Goal: Task Accomplishment & Management: Manage account settings

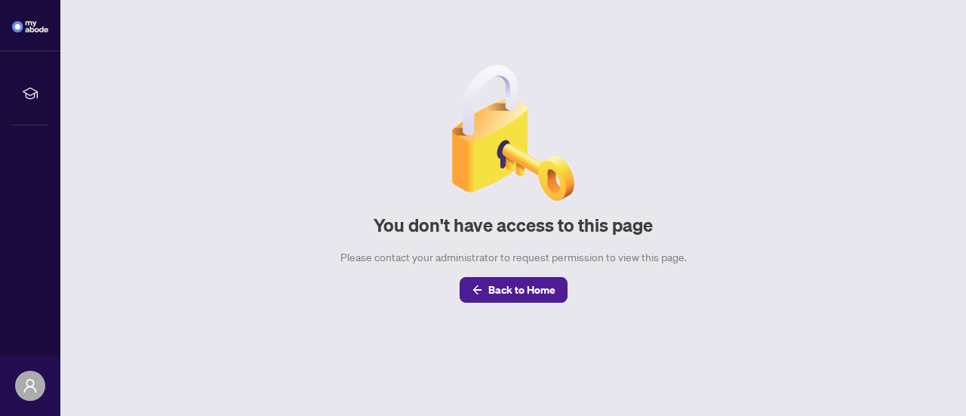
click at [23, 30] on img at bounding box center [30, 26] width 36 height 11
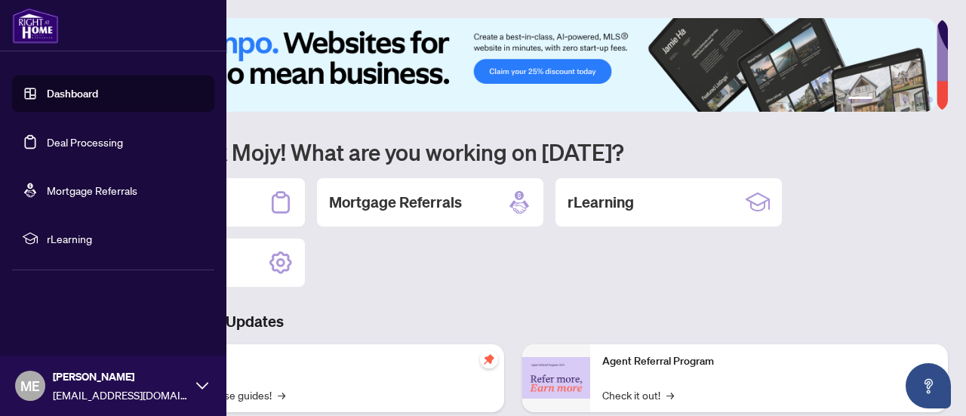
click at [89, 94] on link "Dashboard" at bounding box center [72, 94] width 51 height 14
click at [82, 135] on link "Deal Processing" at bounding box center [85, 142] width 76 height 14
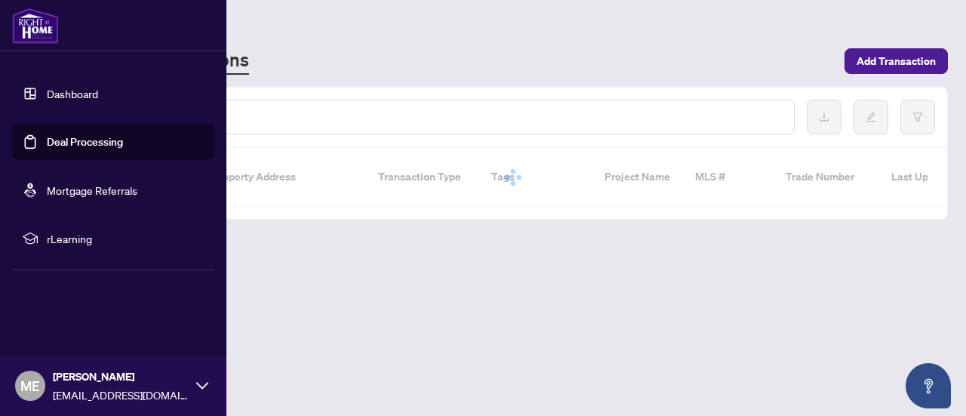
click at [79, 149] on link "Deal Processing" at bounding box center [85, 142] width 76 height 14
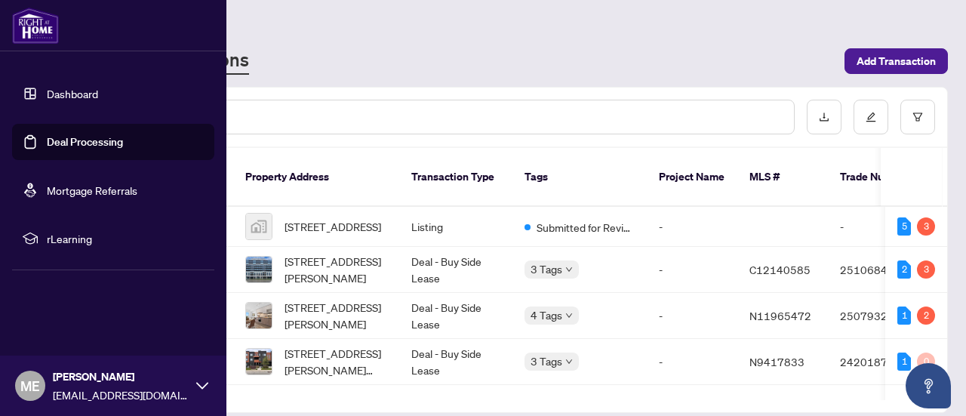
click at [921, 217] on div "3" at bounding box center [926, 226] width 18 height 18
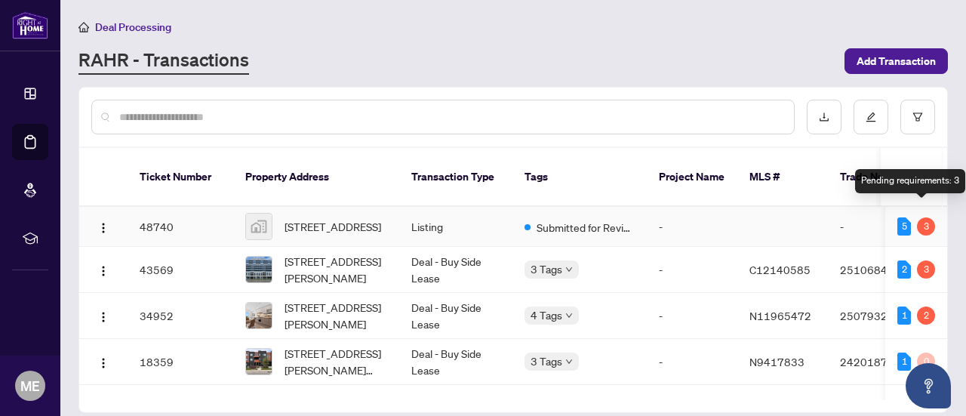
click at [571, 219] on span "Submitted for Review" at bounding box center [586, 227] width 98 height 17
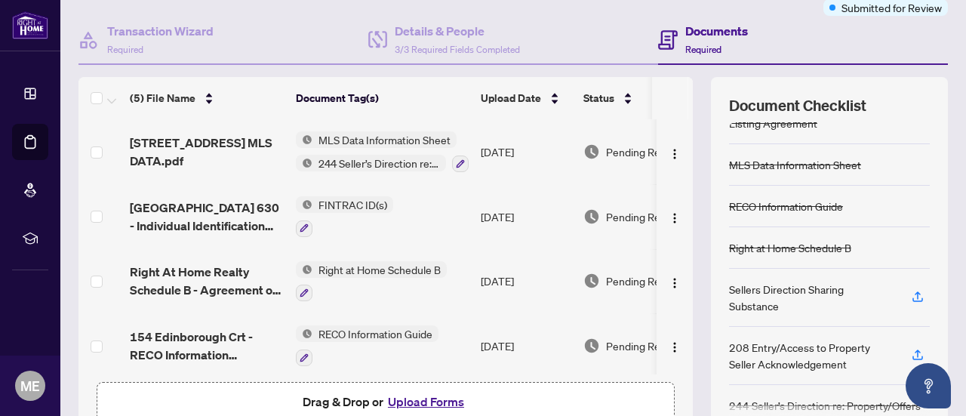
scroll to position [130, 0]
click at [911, 292] on icon "button" at bounding box center [918, 297] width 14 height 14
click at [911, 349] on icon "button" at bounding box center [918, 355] width 14 height 14
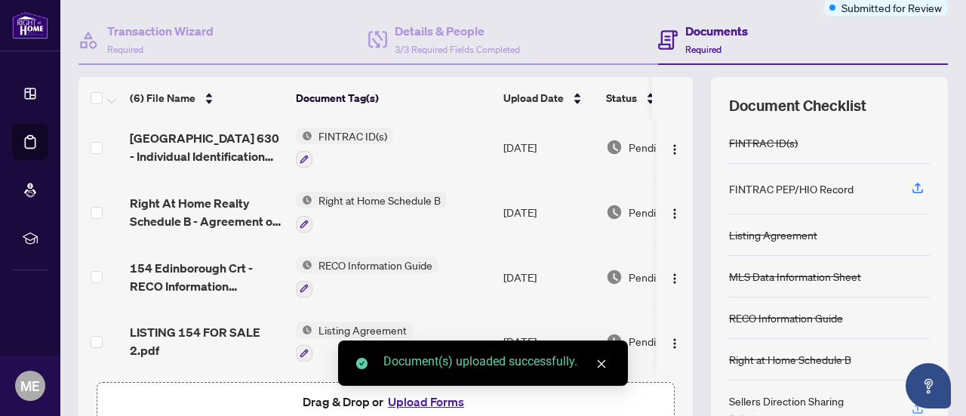
scroll to position [214, 0]
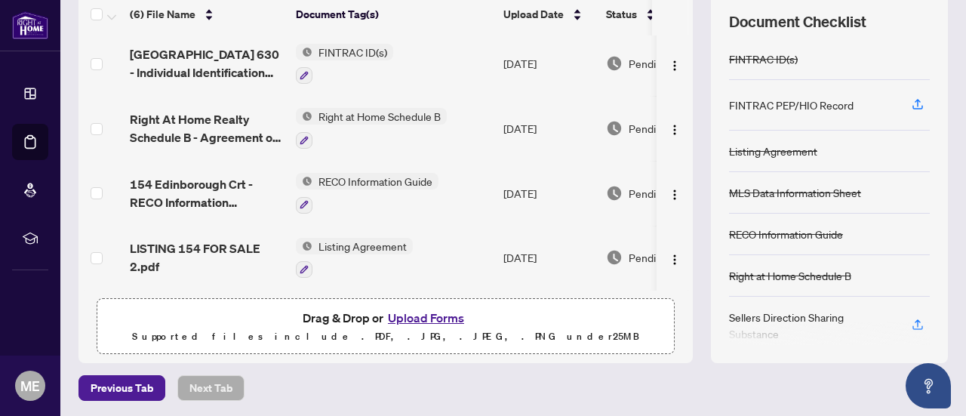
click at [307, 265] on icon "button" at bounding box center [304, 269] width 9 height 9
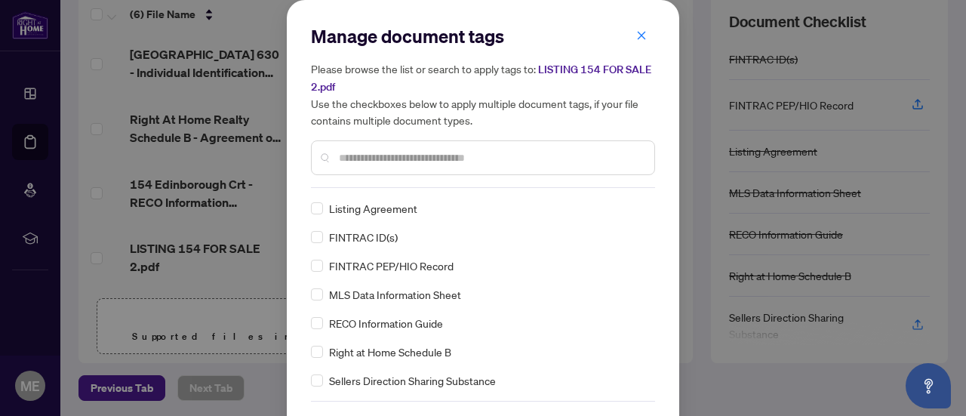
scroll to position [51, 0]
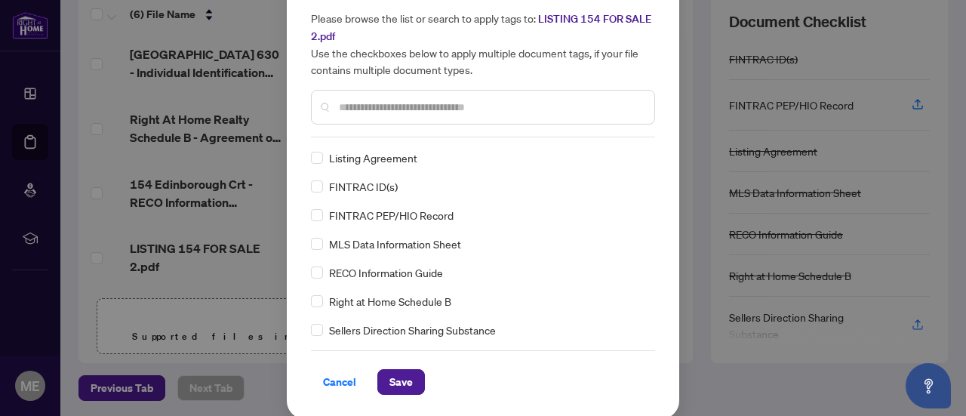
click at [417, 103] on input "text" at bounding box center [491, 107] width 304 height 17
click at [205, 289] on div "Manage document tags Please browse the list or search to apply tags to: LISTING…" at bounding box center [483, 208] width 966 height 416
click at [393, 388] on span "Save" at bounding box center [401, 382] width 23 height 24
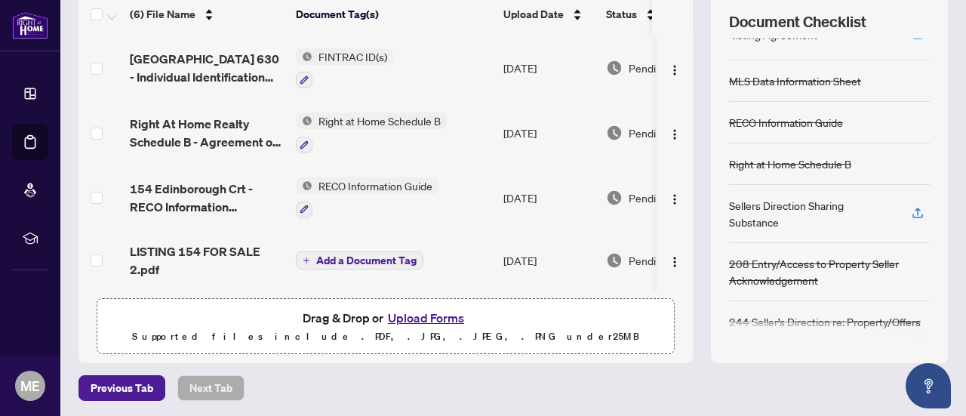
scroll to position [0, 88]
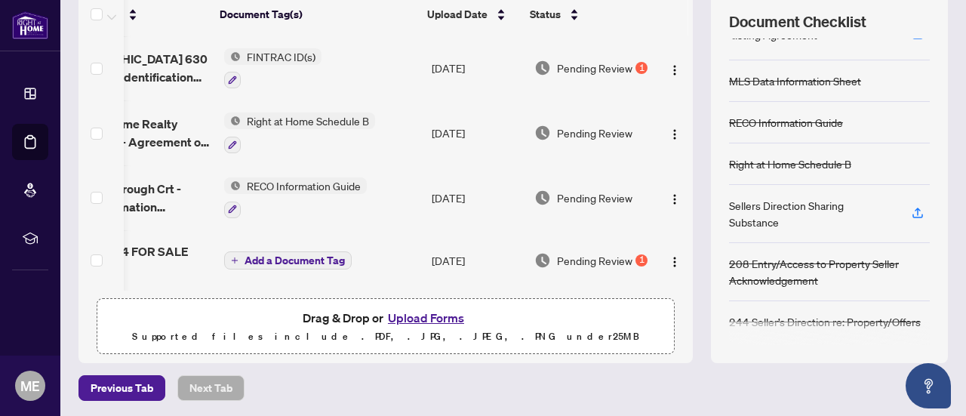
click at [636, 254] on div "1" at bounding box center [642, 260] width 12 height 12
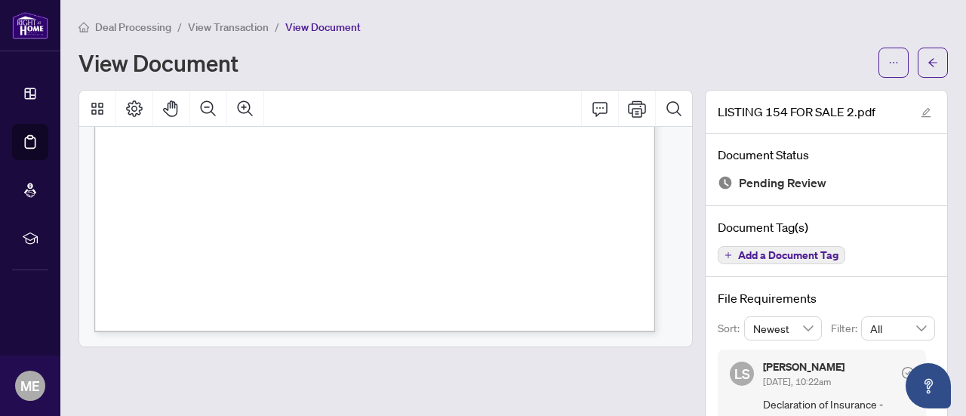
scroll to position [54, 0]
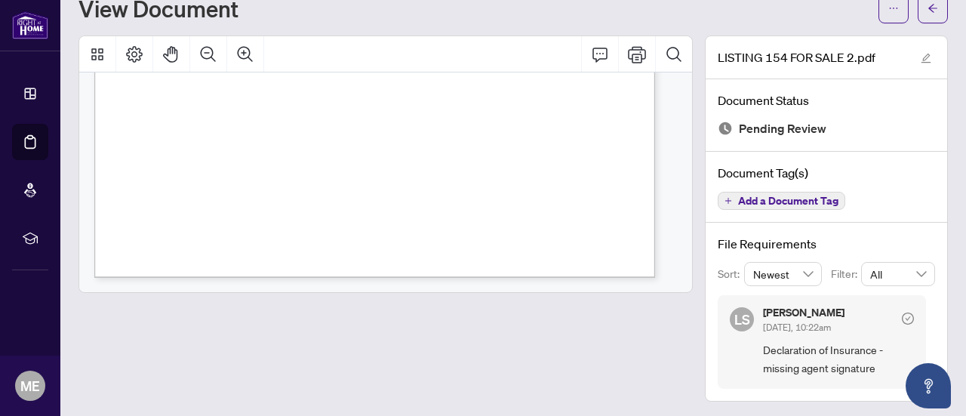
click at [922, 54] on icon "edit" at bounding box center [927, 59] width 10 height 10
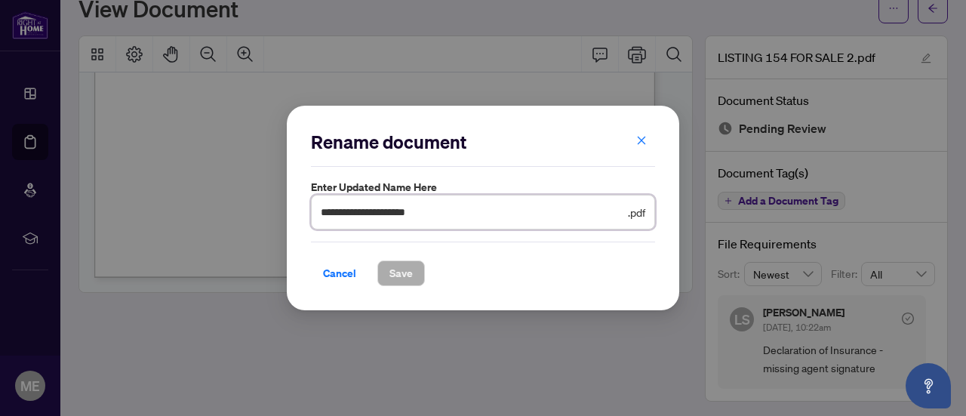
click at [624, 211] on input "**********" at bounding box center [473, 212] width 304 height 17
click at [637, 134] on span "button" at bounding box center [642, 141] width 11 height 24
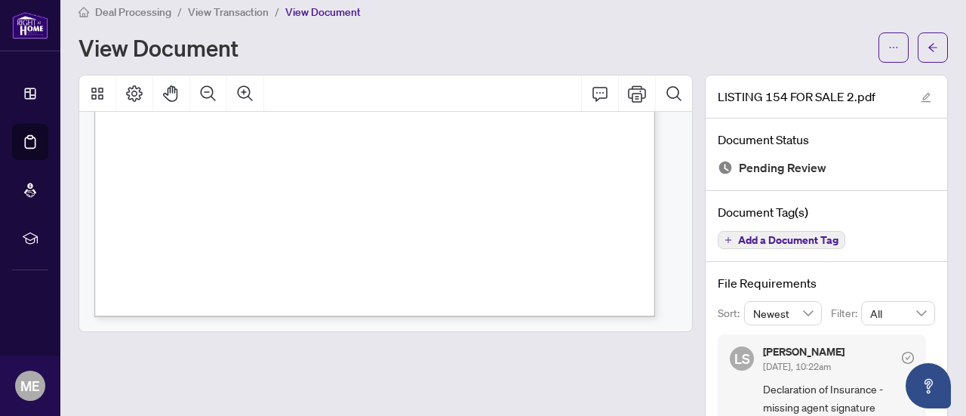
scroll to position [0, 0]
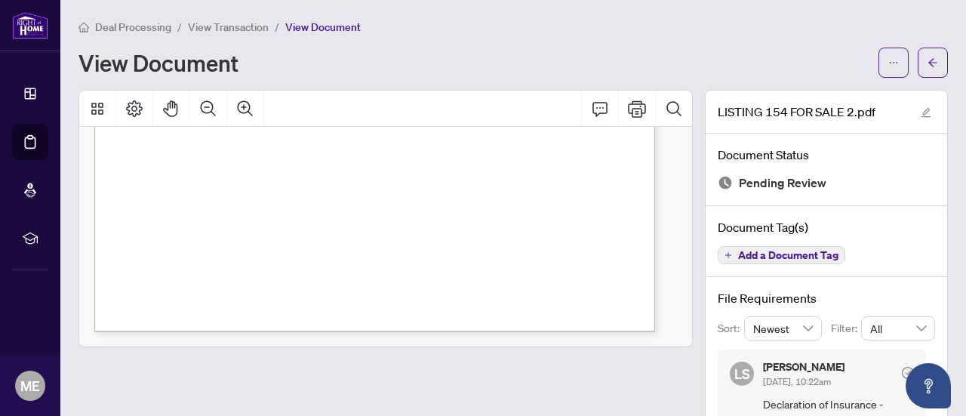
click at [929, 64] on button "button" at bounding box center [933, 63] width 30 height 30
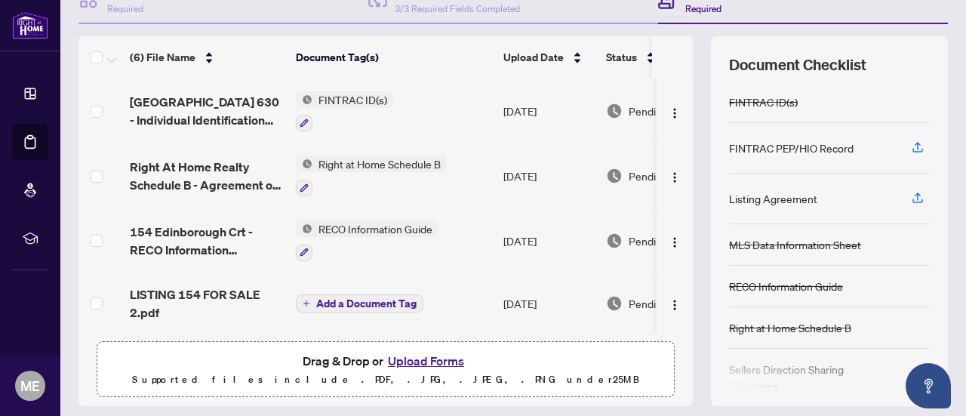
scroll to position [214, 0]
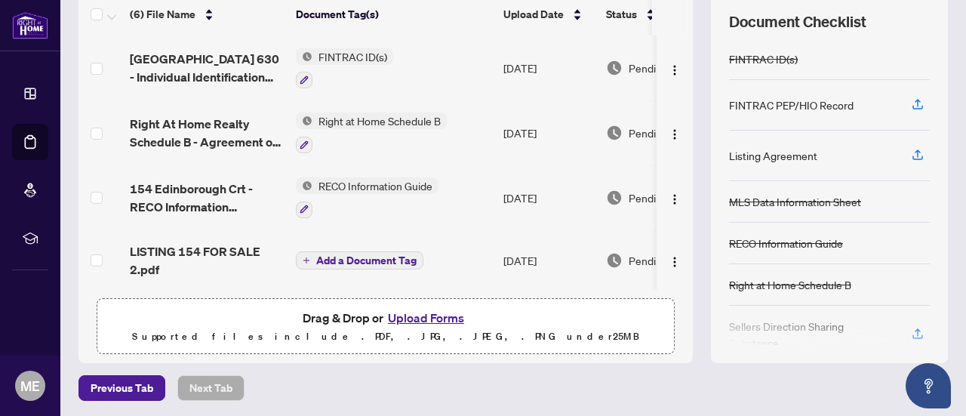
click at [355, 259] on span "Add a Document Tag" at bounding box center [366, 260] width 100 height 11
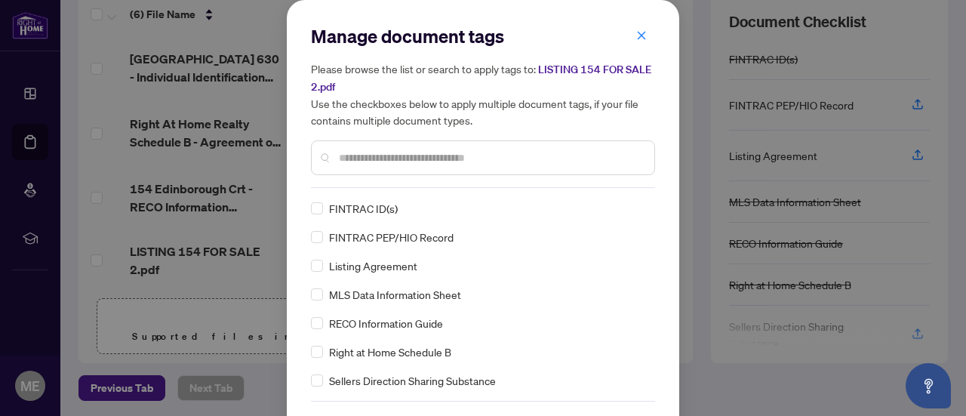
click at [370, 162] on input "text" at bounding box center [491, 158] width 304 height 17
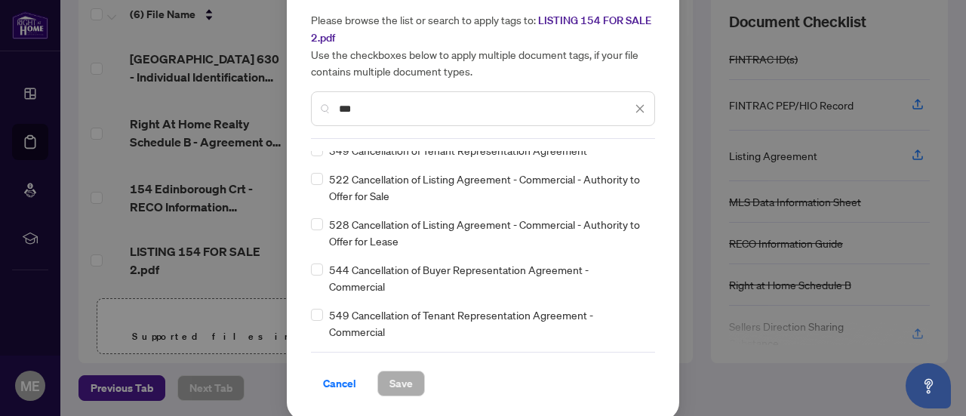
scroll to position [0, 0]
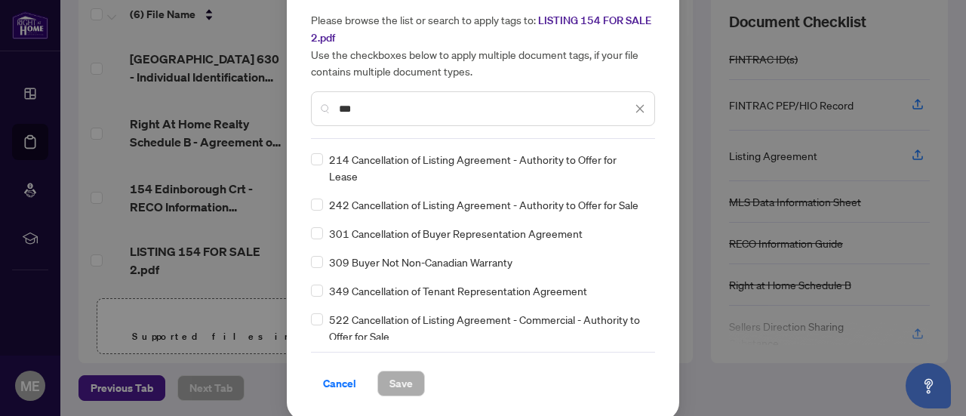
type input "***"
click at [341, 385] on span "Cancel" at bounding box center [339, 383] width 33 height 24
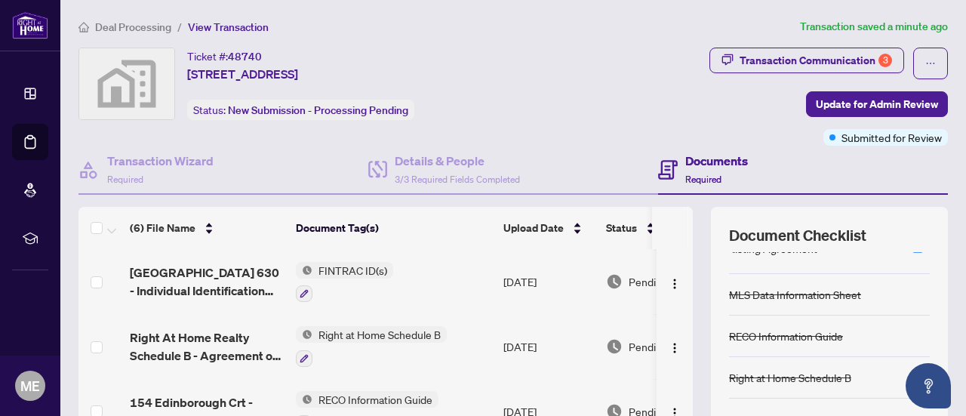
scroll to position [214, 0]
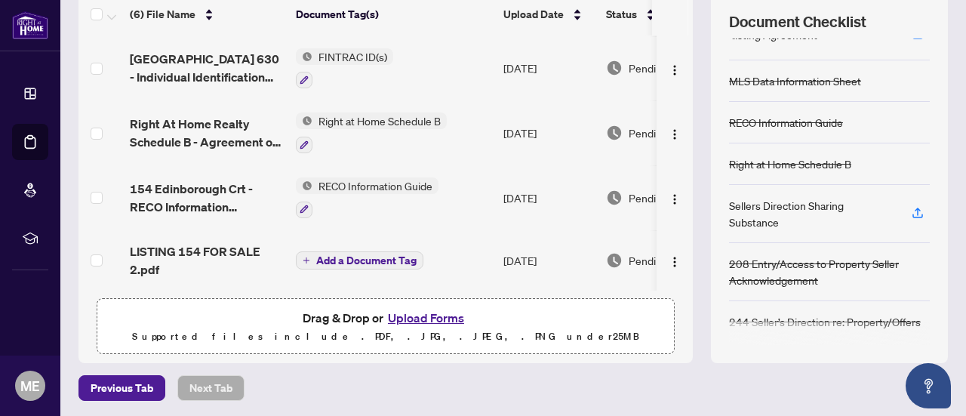
click at [445, 314] on button "Upload Forms" at bounding box center [426, 318] width 85 height 20
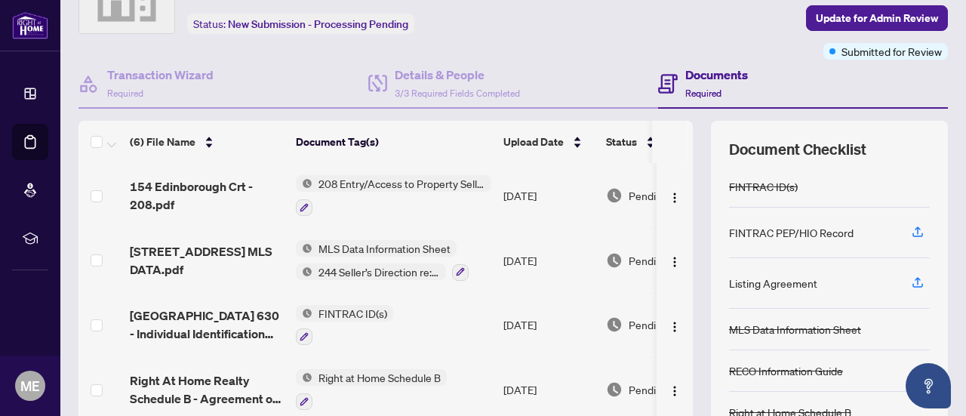
scroll to position [0, 0]
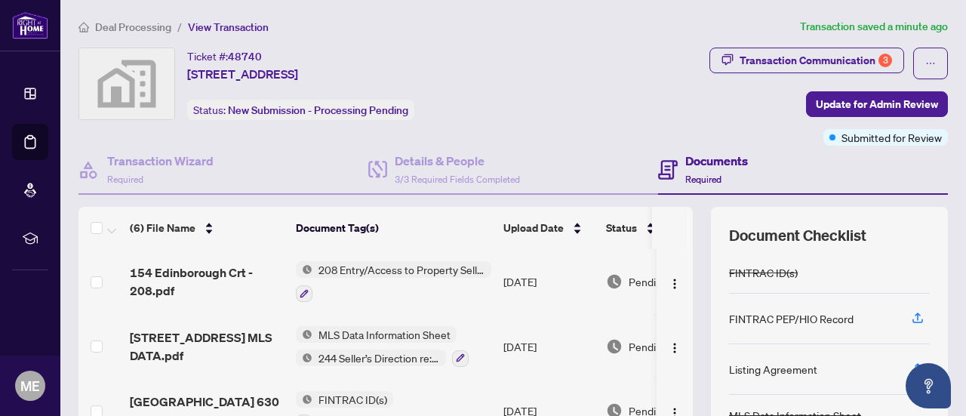
click at [826, 65] on div "Transaction Communication 3" at bounding box center [816, 60] width 153 height 24
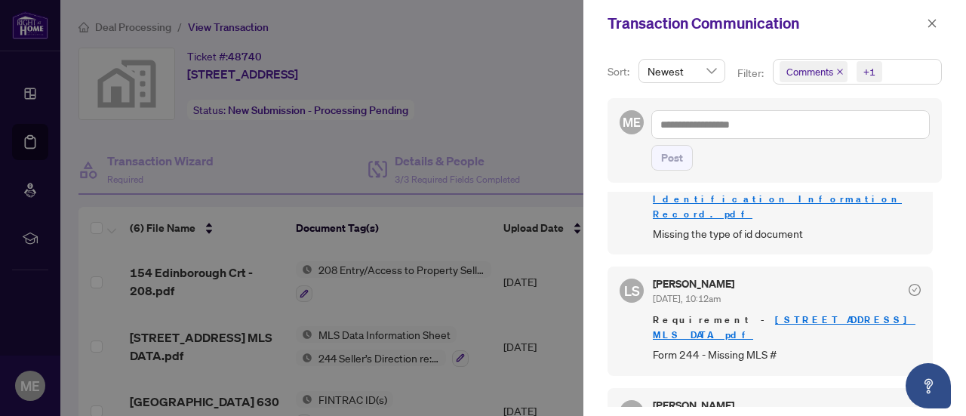
scroll to position [507, 0]
click at [755, 313] on link "[STREET_ADDRESS] MLS DATA.pdf" at bounding box center [784, 327] width 263 height 28
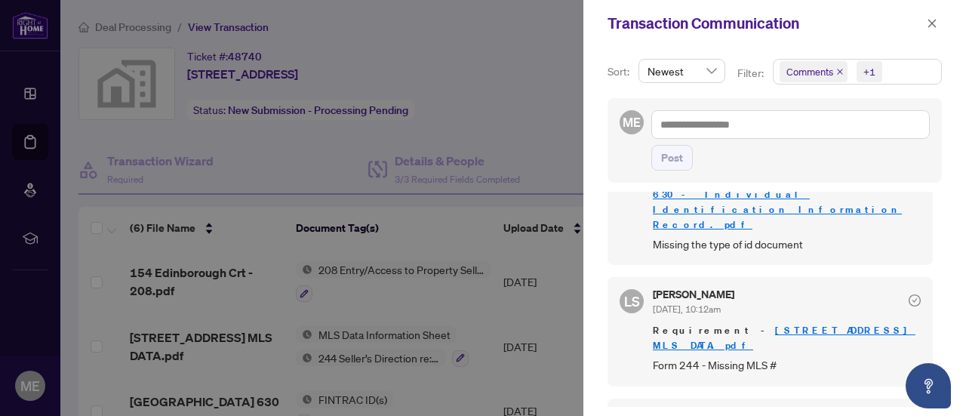
scroll to position [491, 0]
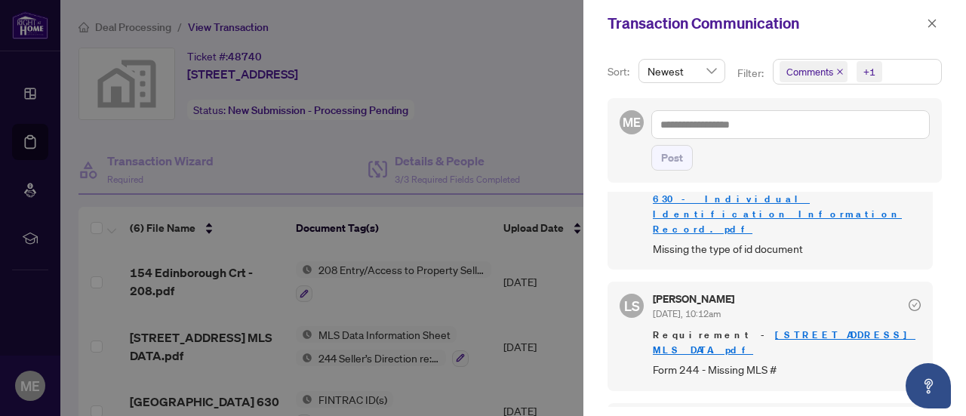
click at [471, 251] on div at bounding box center [483, 208] width 966 height 416
click at [930, 25] on icon "close" at bounding box center [932, 23] width 11 height 11
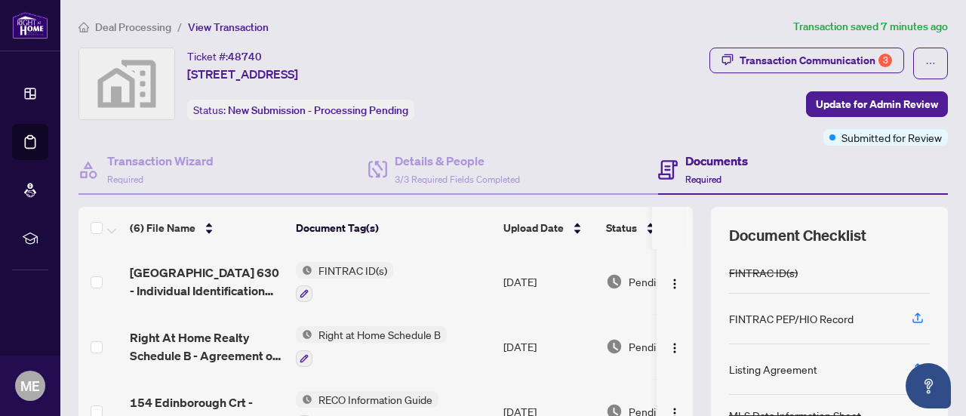
scroll to position [214, 0]
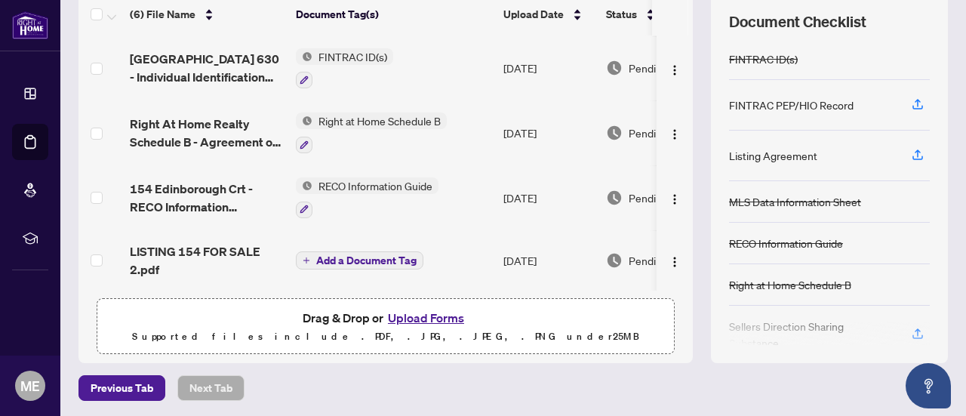
click at [439, 319] on button "Upload Forms" at bounding box center [426, 318] width 85 height 20
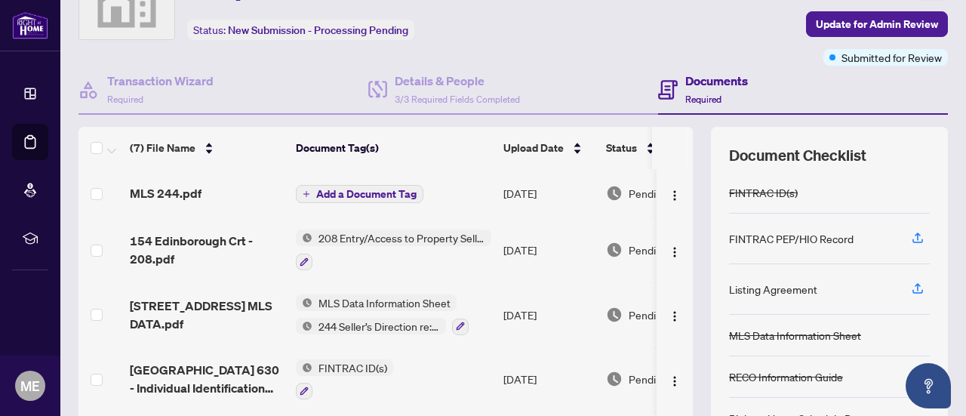
scroll to position [81, 0]
click at [383, 196] on span "Add a Document Tag" at bounding box center [366, 193] width 100 height 11
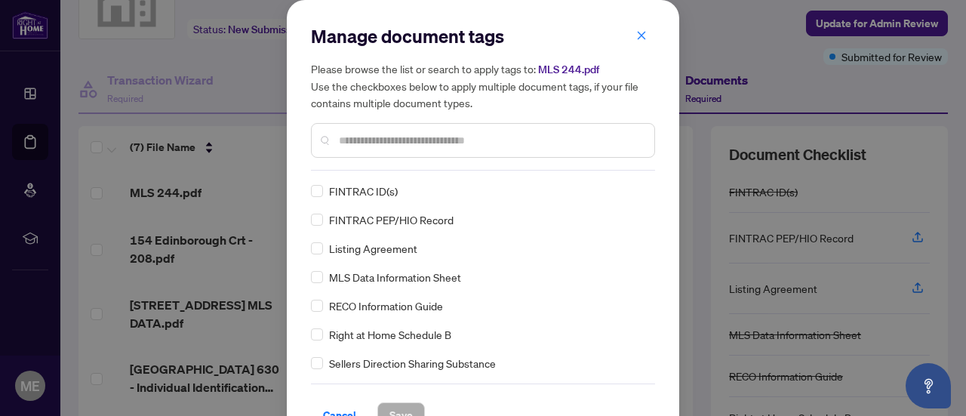
click at [404, 146] on input "text" at bounding box center [491, 140] width 304 height 17
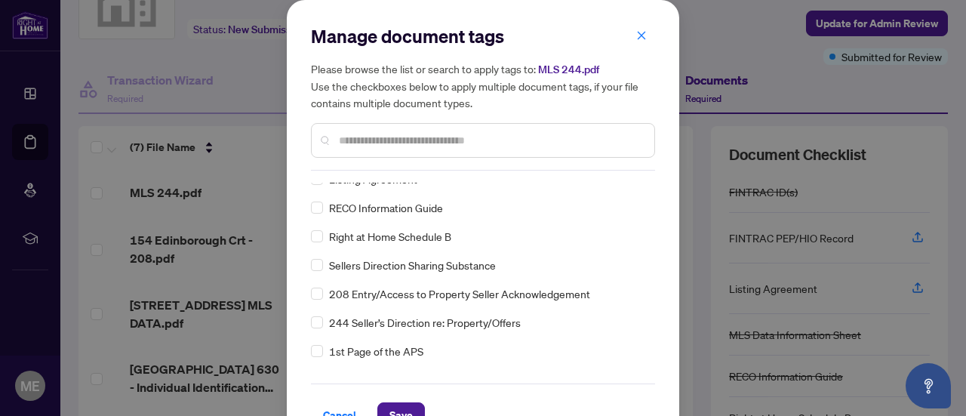
scroll to position [100, 0]
click at [391, 415] on span "Save" at bounding box center [401, 415] width 23 height 24
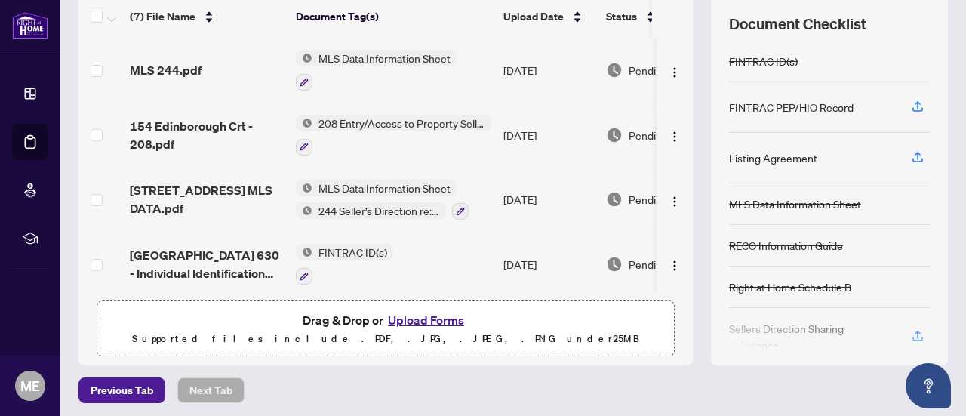
scroll to position [214, 0]
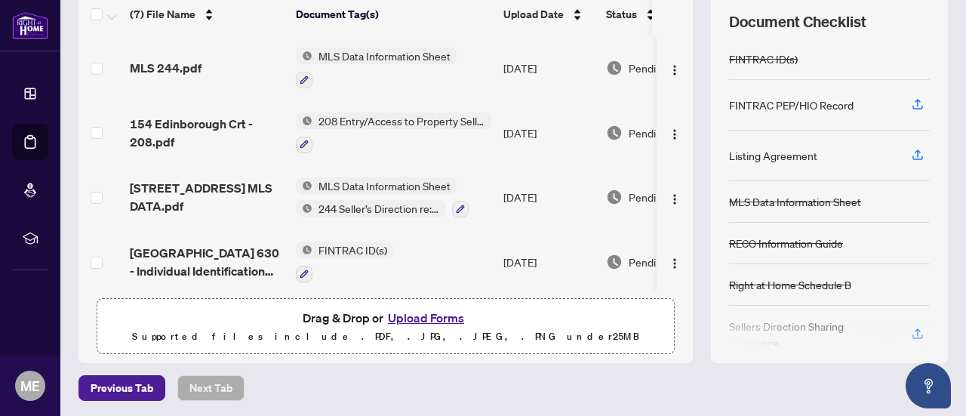
click at [427, 320] on button "Upload Forms" at bounding box center [426, 318] width 85 height 20
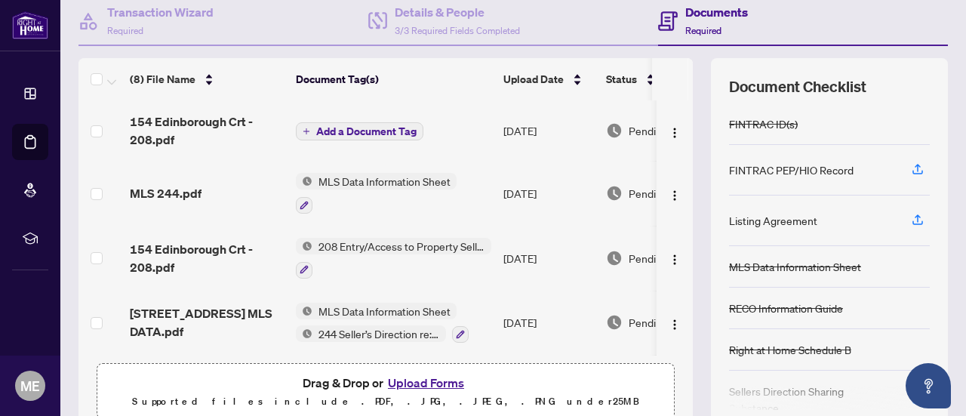
scroll to position [145, 0]
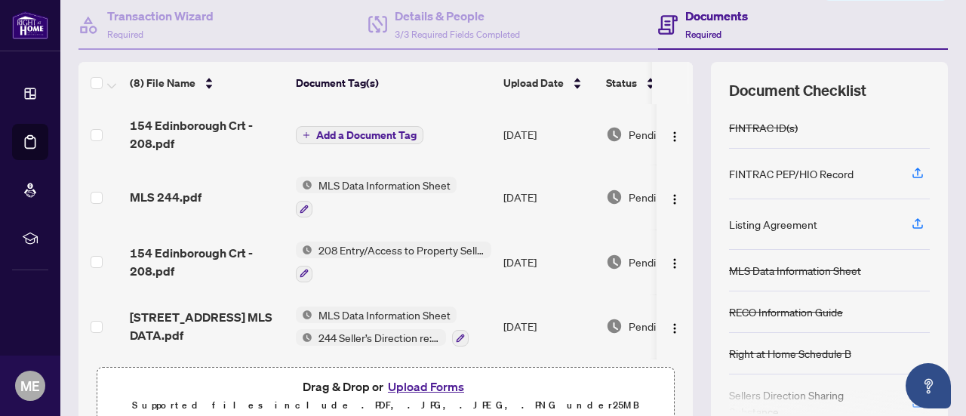
click at [371, 131] on span "Add a Document Tag" at bounding box center [366, 135] width 100 height 11
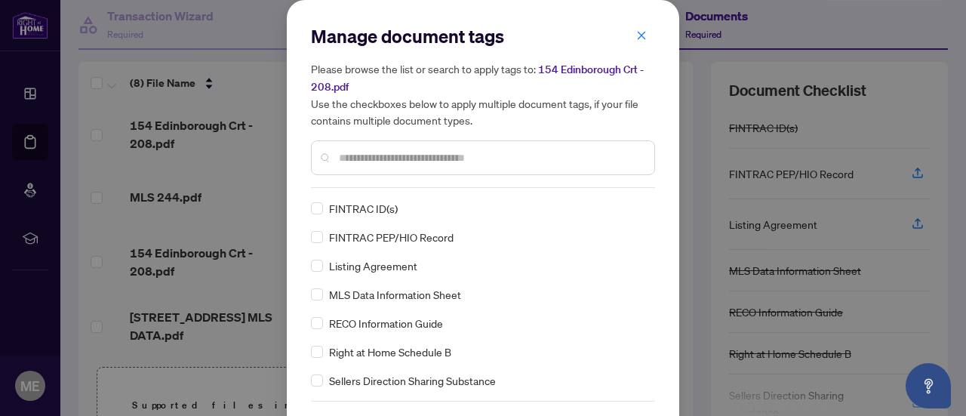
click at [393, 158] on input "text" at bounding box center [491, 158] width 304 height 17
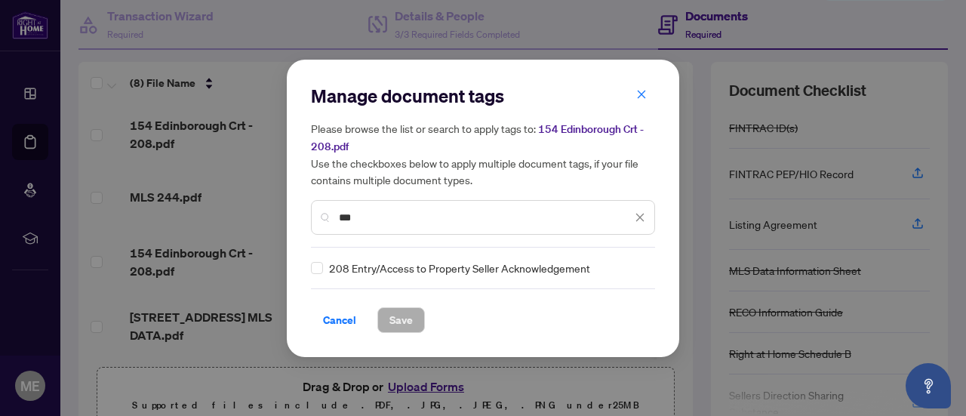
type input "***"
click at [402, 329] on span "Save" at bounding box center [401, 320] width 23 height 24
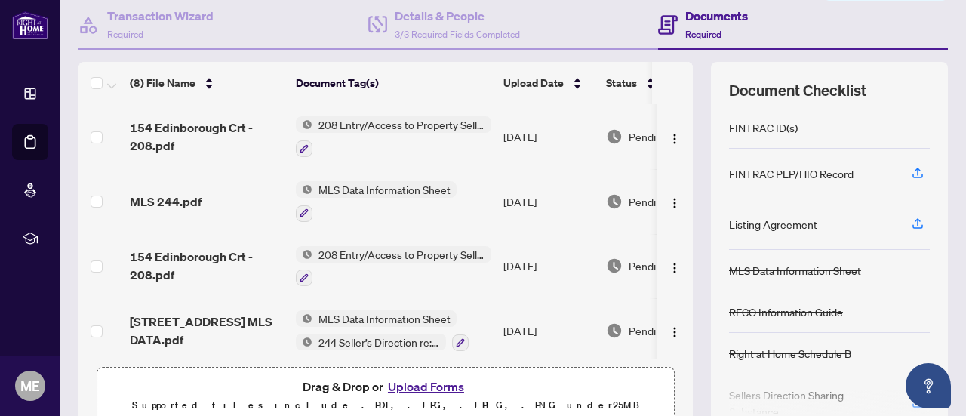
click at [913, 224] on icon "button" at bounding box center [918, 226] width 11 height 4
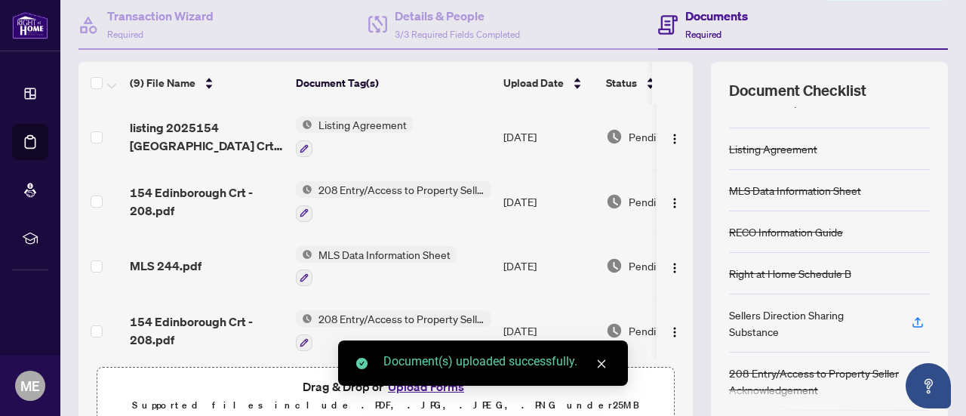
scroll to position [112, 0]
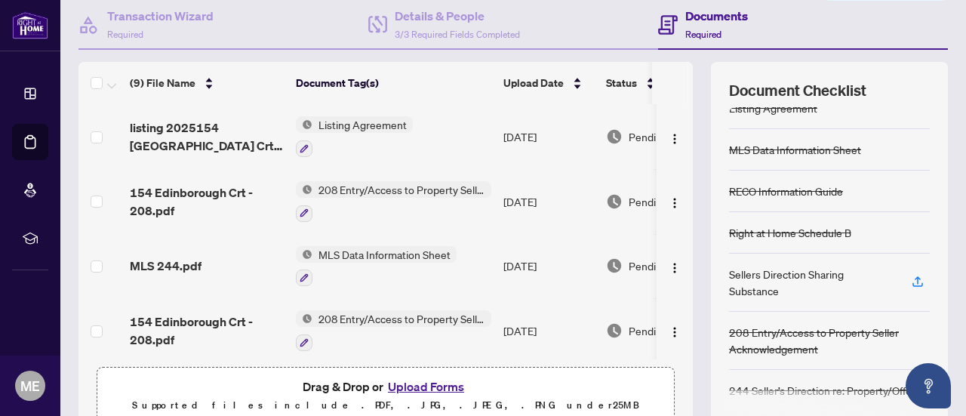
click at [911, 284] on span "button" at bounding box center [918, 282] width 14 height 24
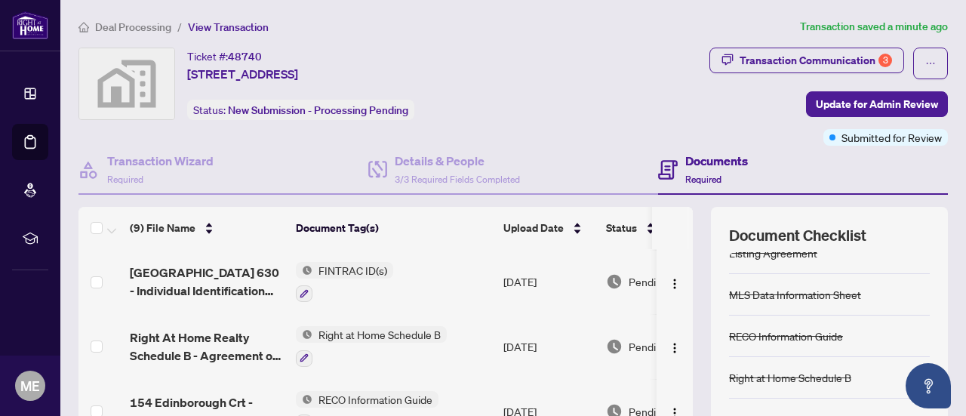
scroll to position [214, 0]
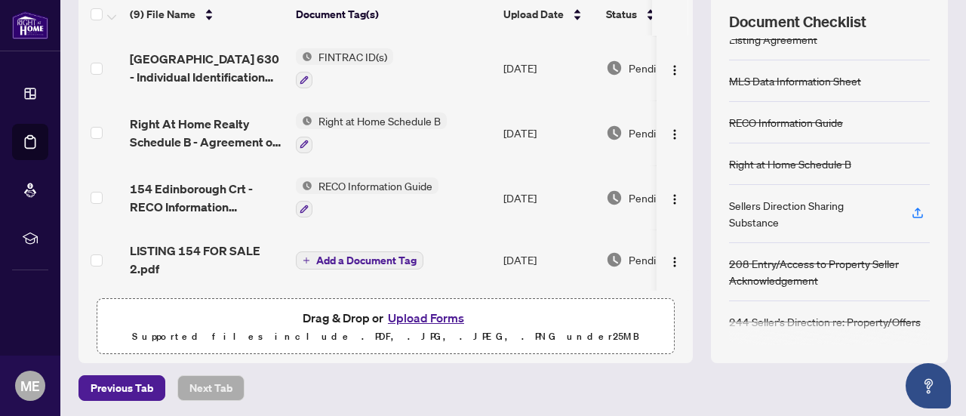
click at [419, 316] on button "Upload Forms" at bounding box center [426, 318] width 85 height 20
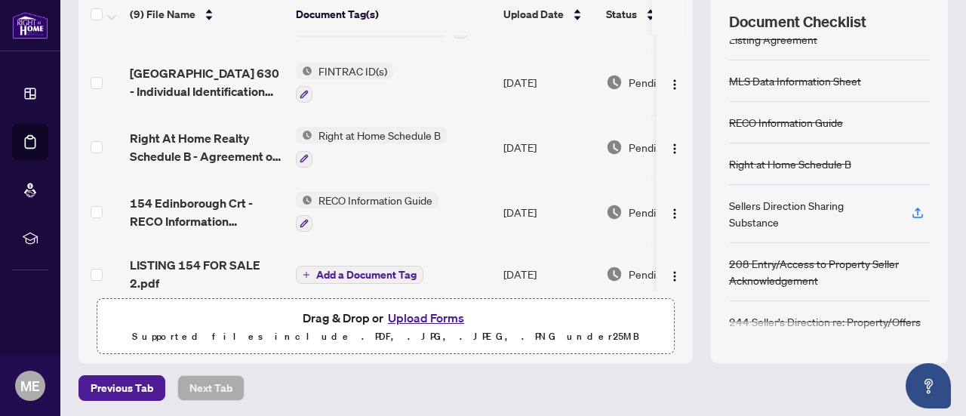
scroll to position [323, 0]
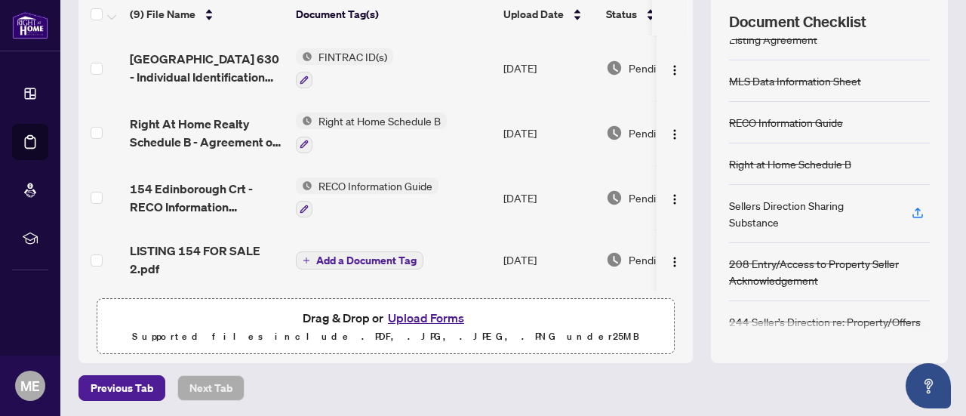
click at [426, 323] on button "Upload Forms" at bounding box center [426, 318] width 85 height 20
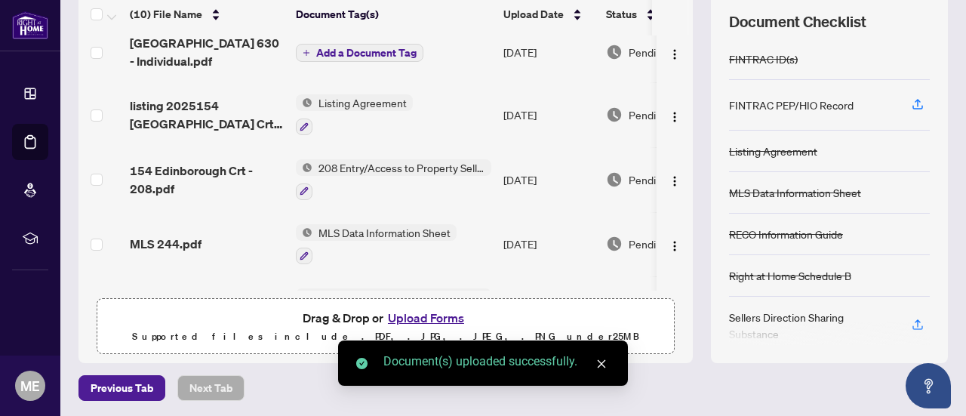
scroll to position [0, 0]
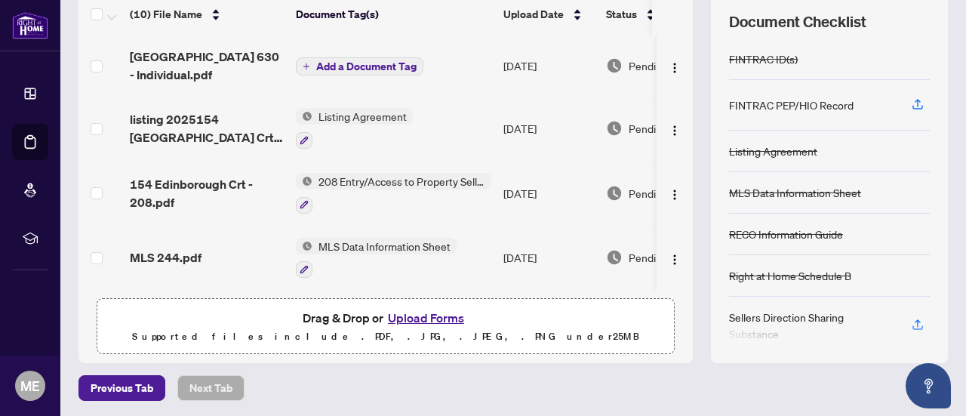
click at [358, 61] on span "Add a Document Tag" at bounding box center [366, 66] width 100 height 11
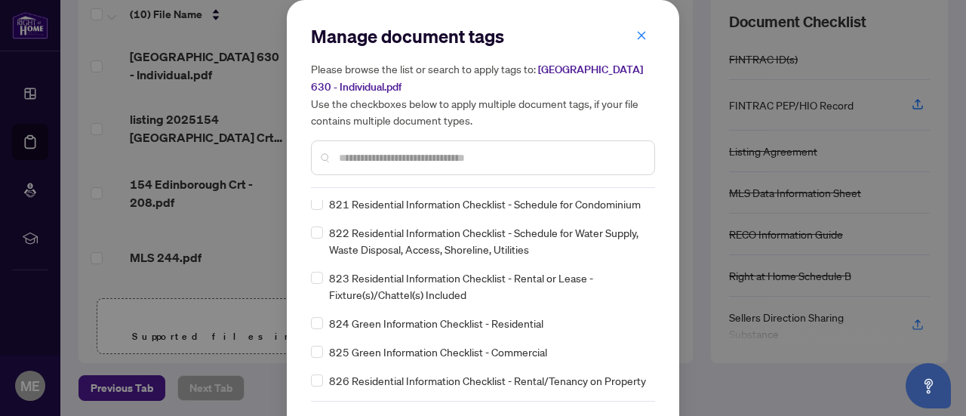
scroll to position [51, 0]
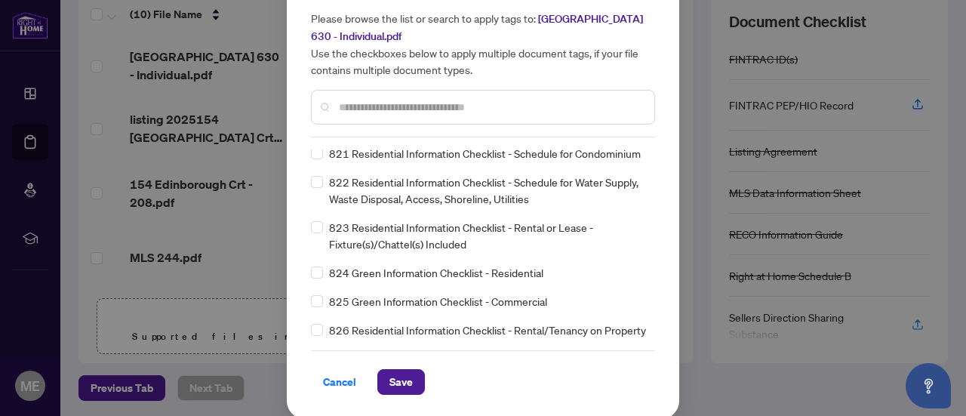
click at [414, 369] on button "Save" at bounding box center [402, 382] width 48 height 26
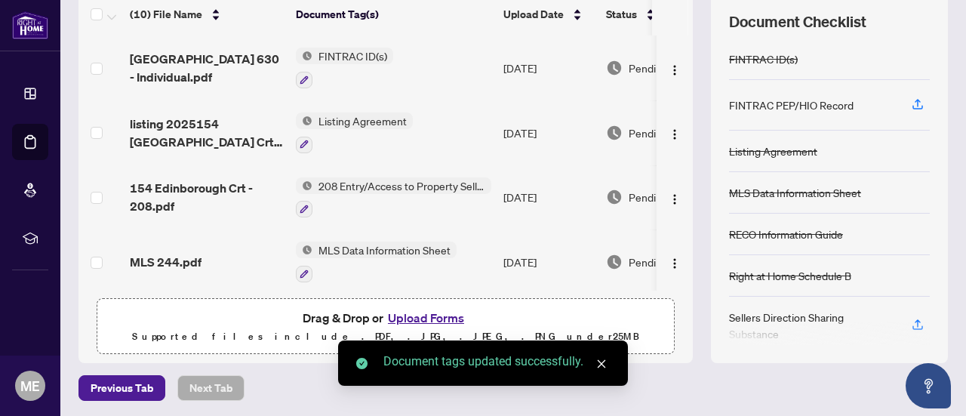
scroll to position [112, 0]
